Goal: Task Accomplishment & Management: Use online tool/utility

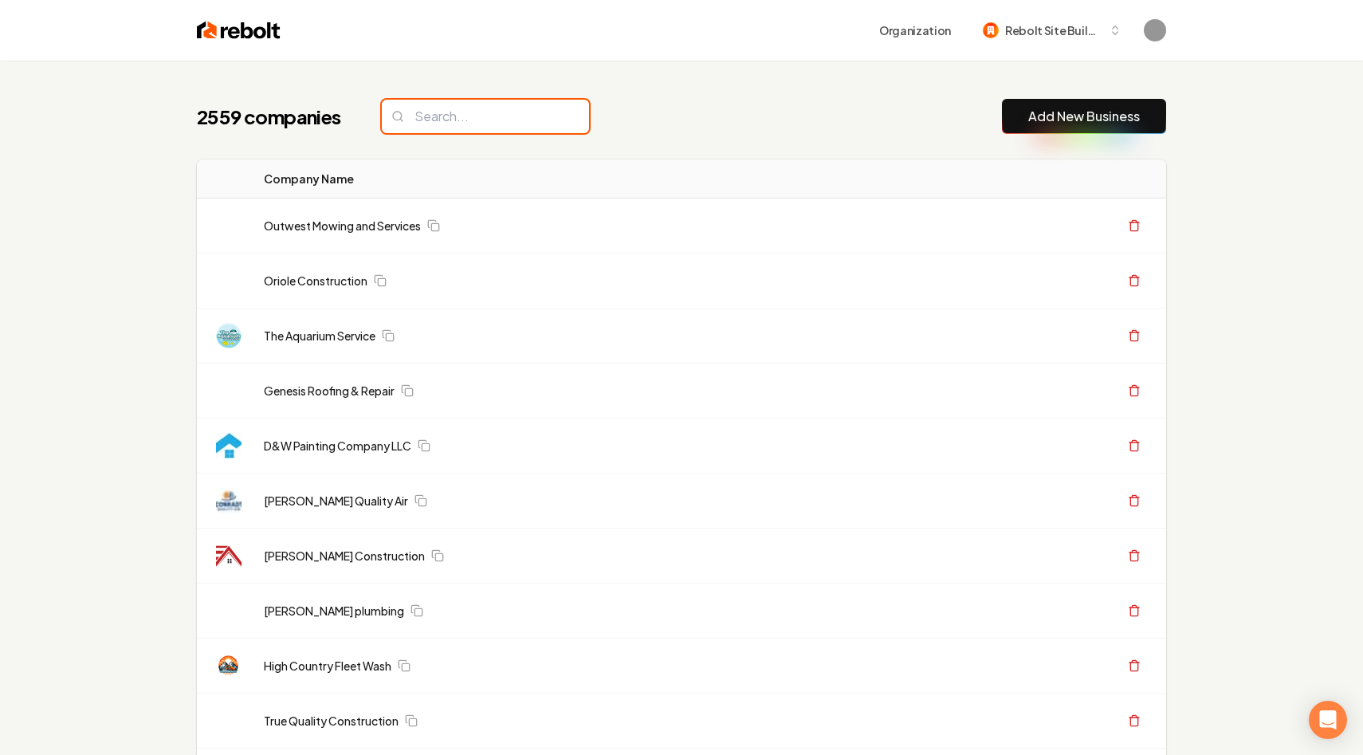
click at [489, 122] on input "search" at bounding box center [485, 116] width 207 height 33
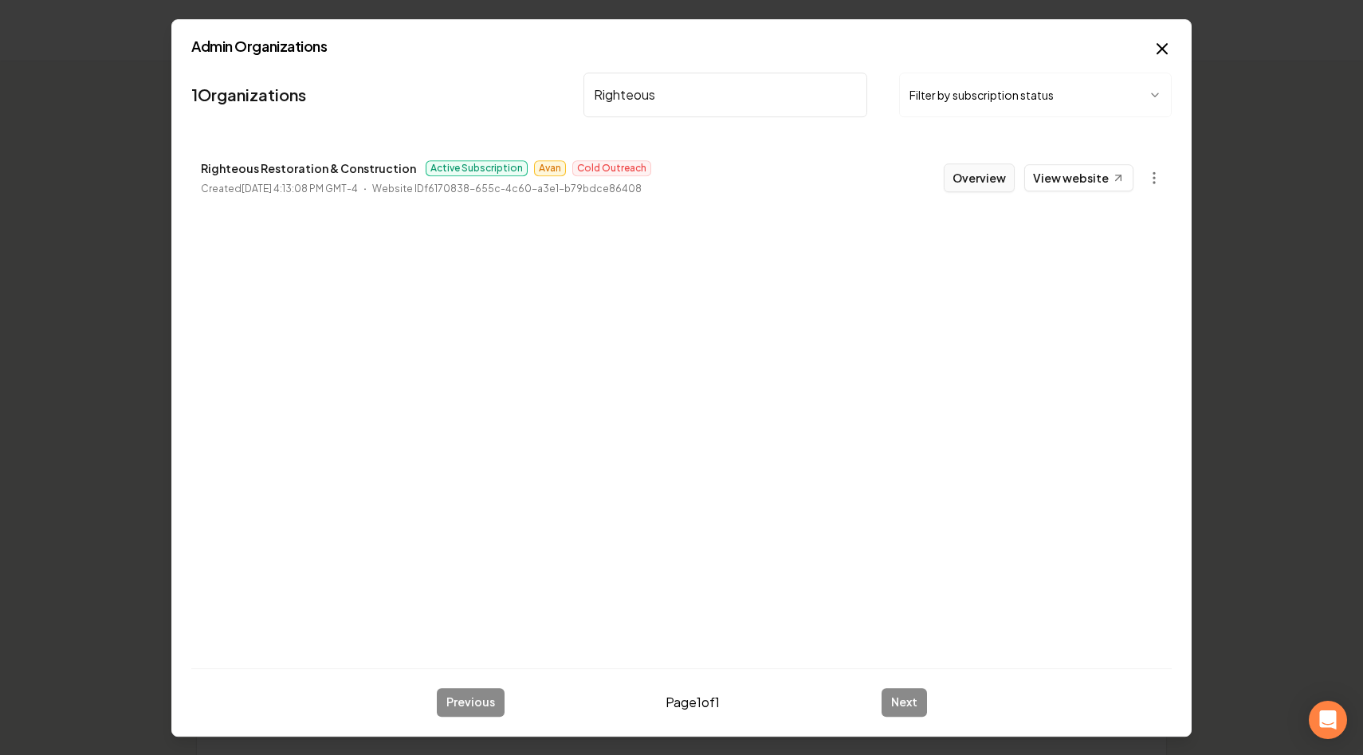
type input "Righteous"
click at [988, 170] on button "Overview" at bounding box center [979, 177] width 71 height 29
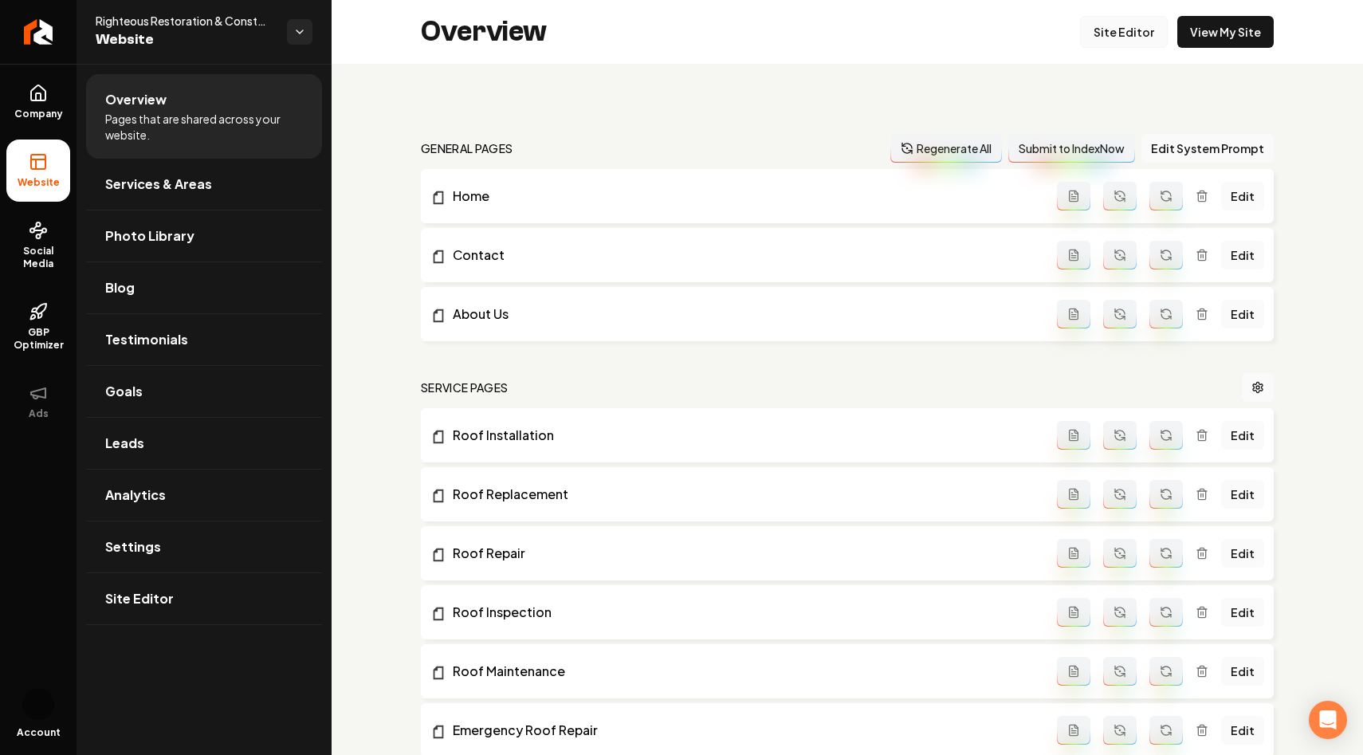
click at [1127, 30] on link "Site Editor" at bounding box center [1124, 32] width 88 height 32
click at [181, 183] on span "Services & Areas" at bounding box center [158, 184] width 107 height 19
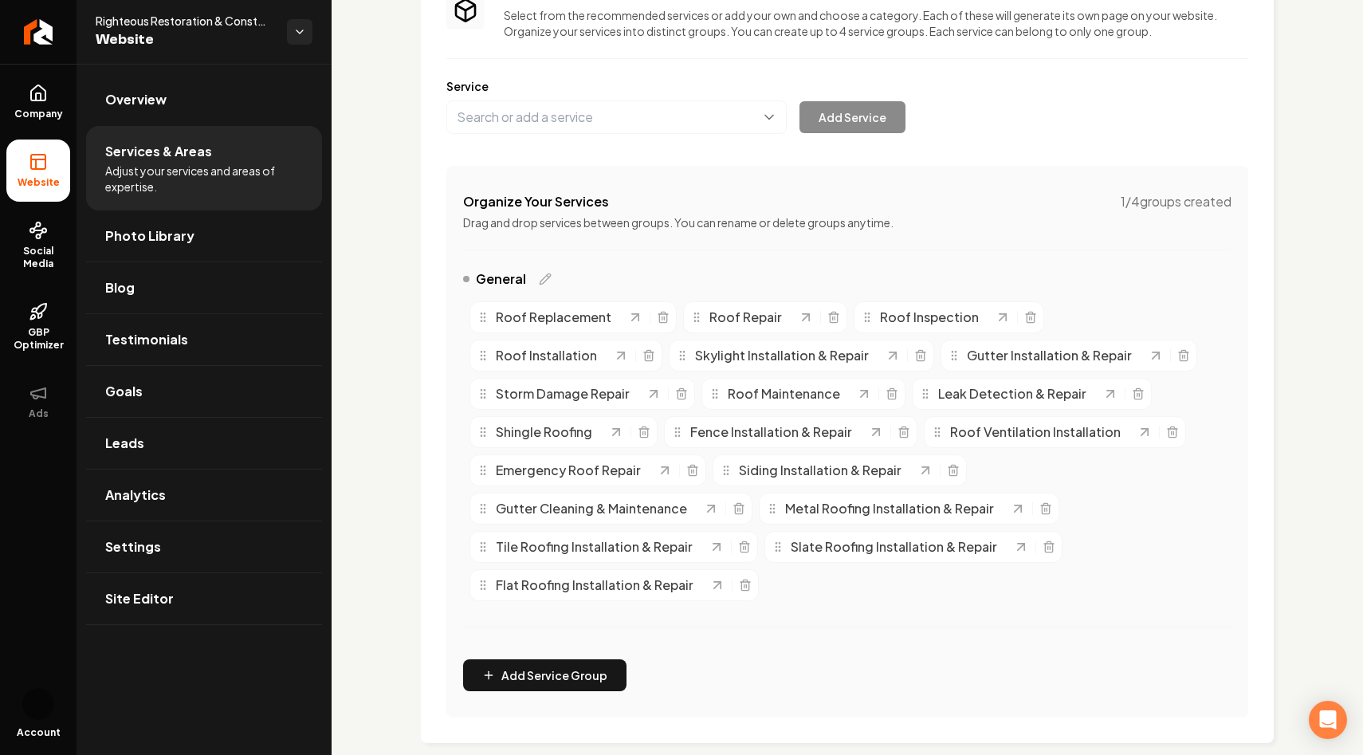
scroll to position [151, 0]
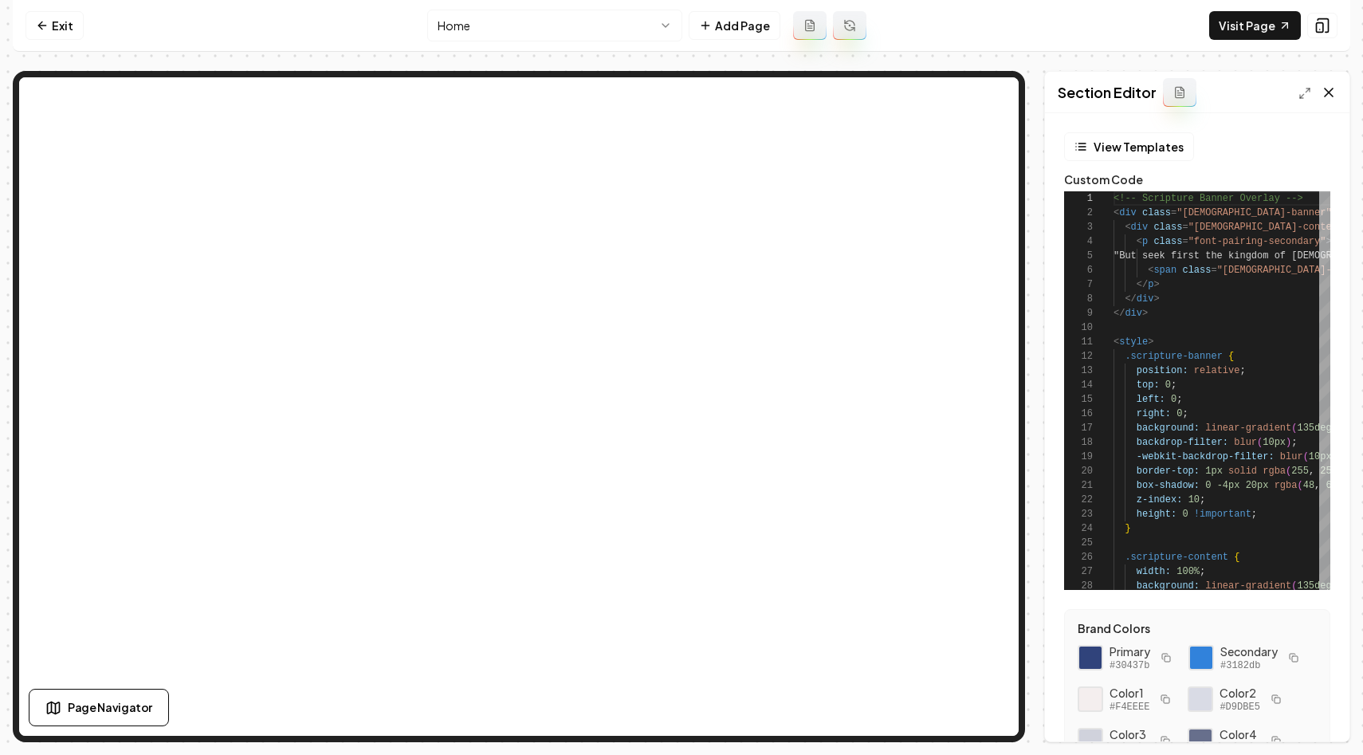
click at [1326, 92] on icon at bounding box center [1329, 92] width 16 height 16
